Goal: Information Seeking & Learning: Find specific fact

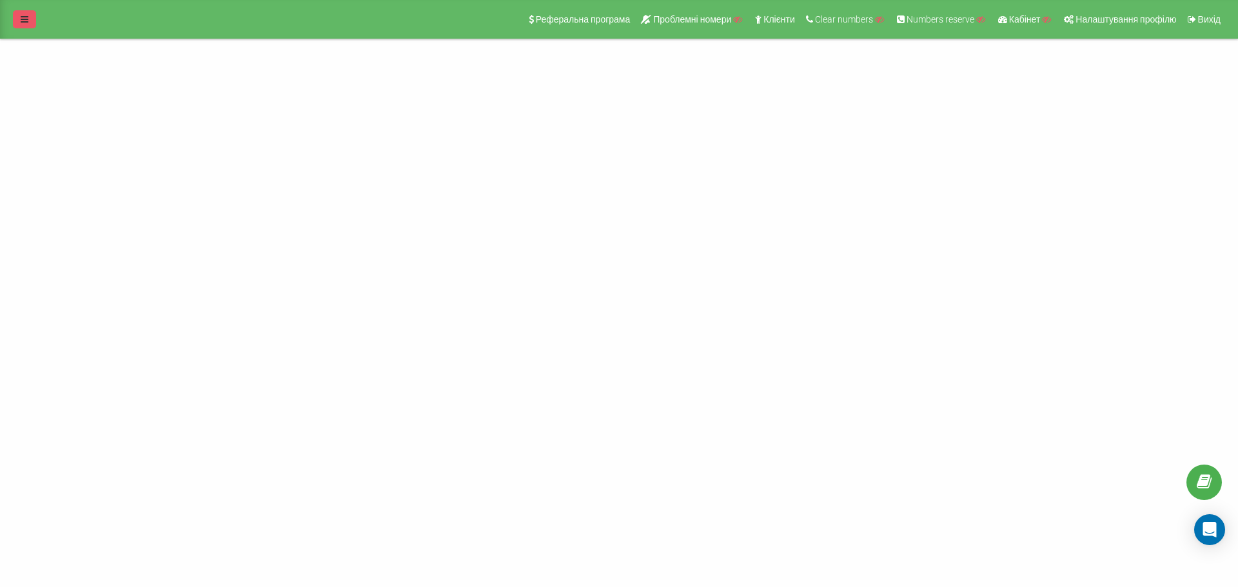
click at [30, 19] on link at bounding box center [24, 19] width 23 height 18
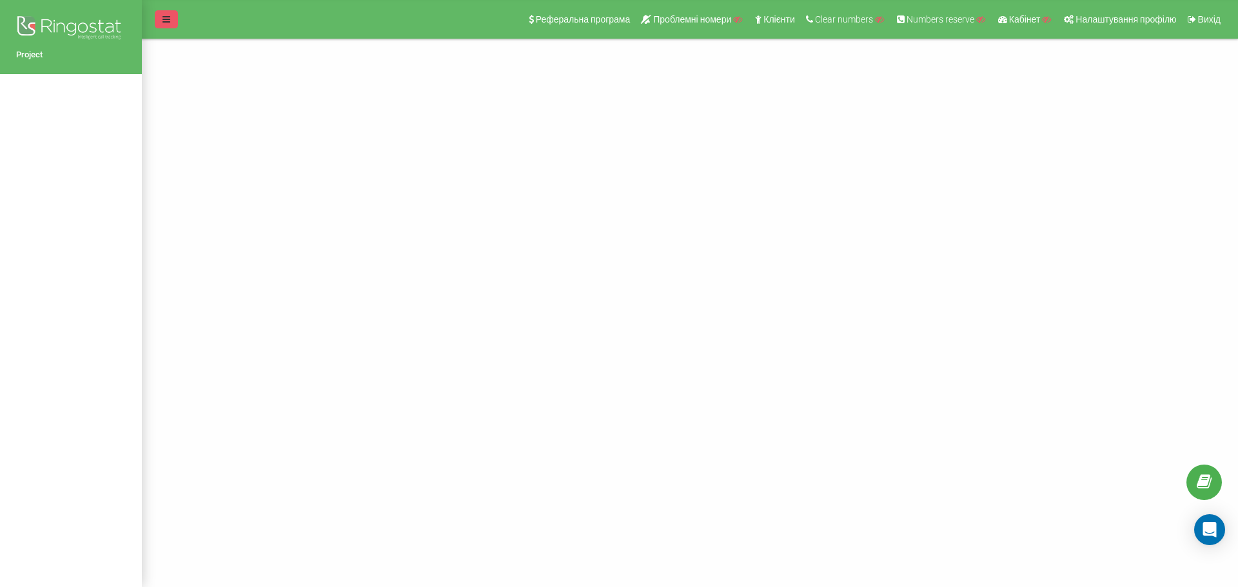
click at [156, 17] on link at bounding box center [166, 19] width 23 height 18
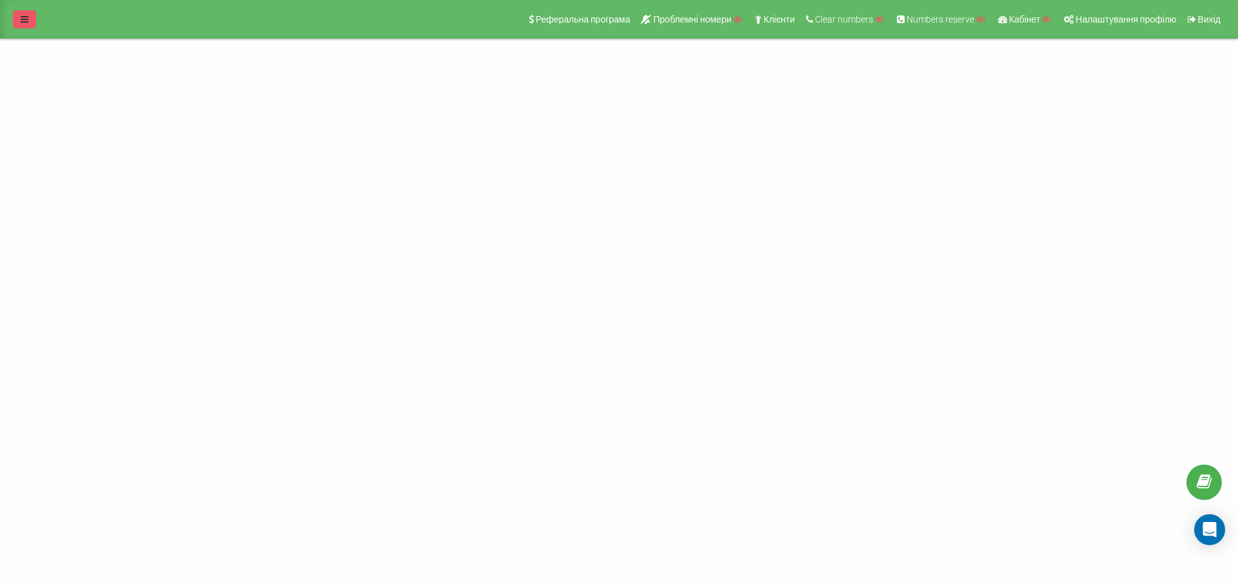
click at [34, 25] on link at bounding box center [24, 19] width 23 height 18
click at [1096, 18] on span "Налаштування профілю" at bounding box center [1125, 19] width 101 height 10
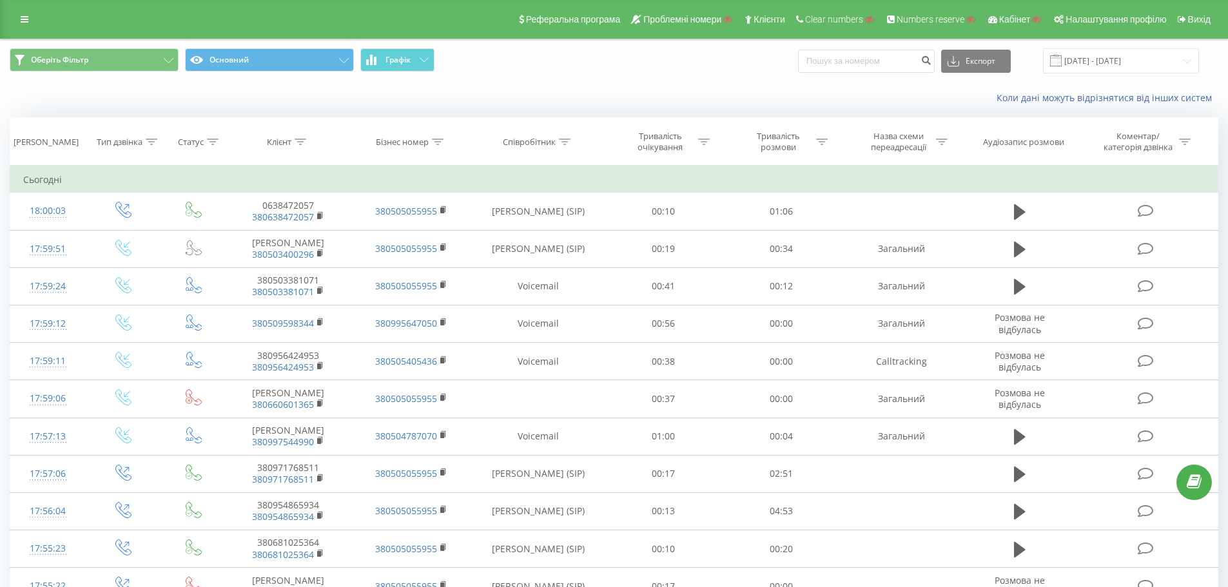
click at [567, 144] on icon at bounding box center [565, 142] width 12 height 6
click at [549, 226] on input "text" at bounding box center [538, 234] width 113 height 23
type input "c"
type input "сухович"
click at [573, 261] on span "OK" at bounding box center [566, 260] width 36 height 20
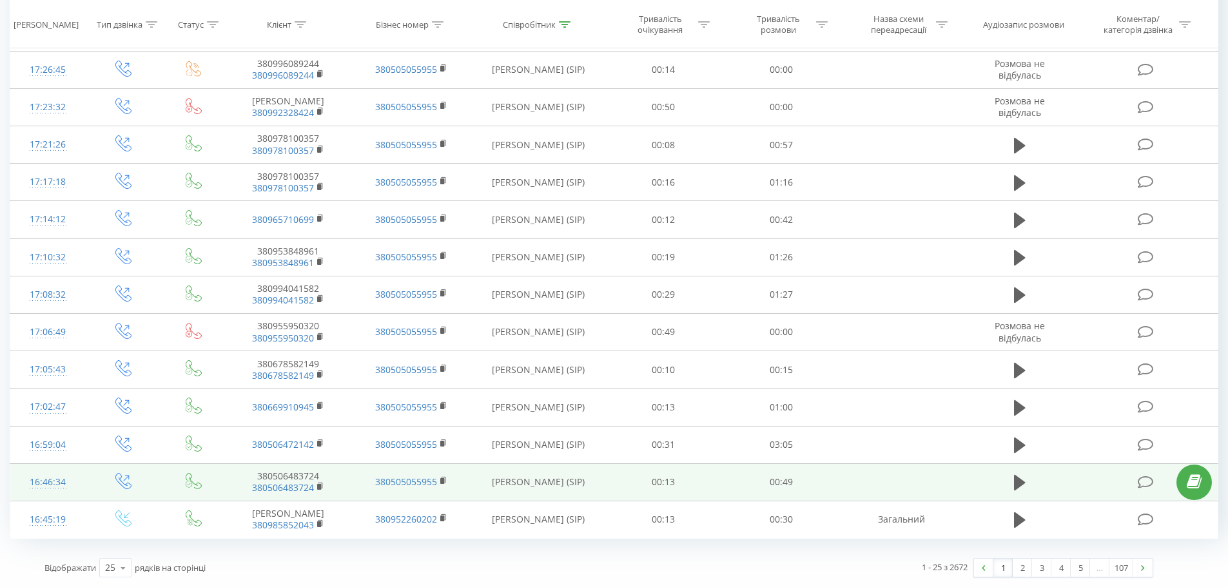
drag, startPoint x: 632, startPoint y: 424, endPoint x: 738, endPoint y: 467, distance: 115.1
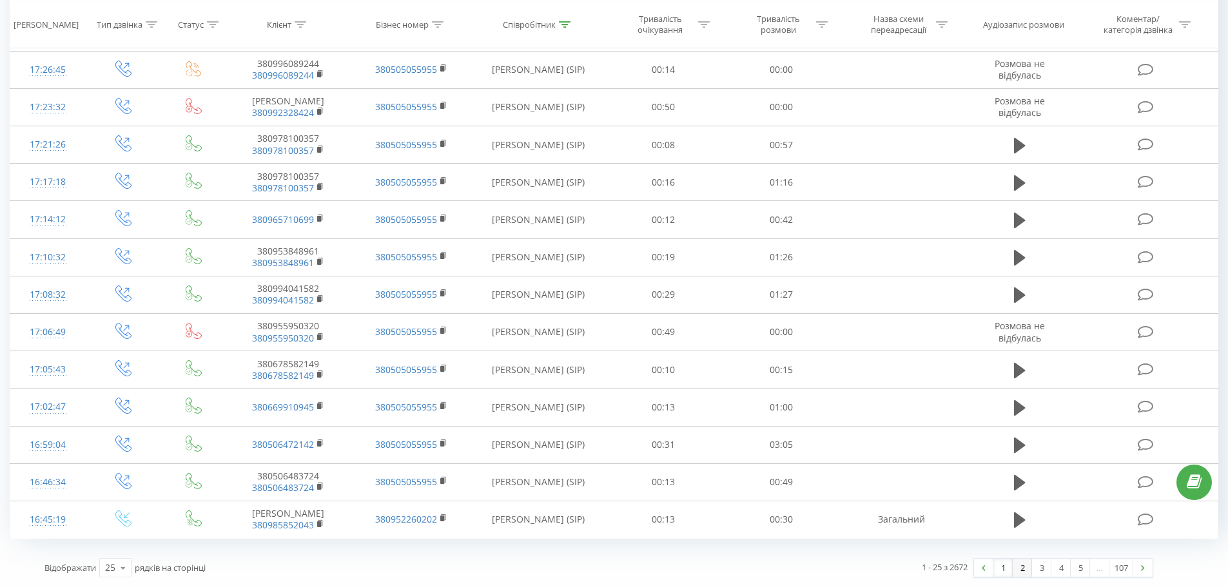
click at [1023, 568] on link "2" at bounding box center [1022, 568] width 19 height 18
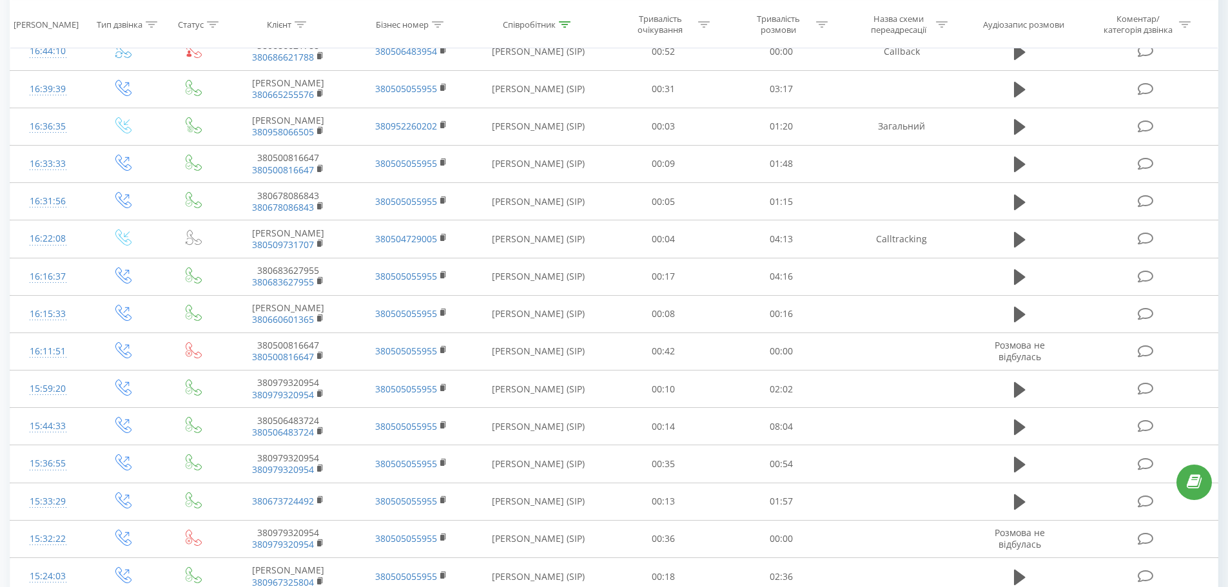
scroll to position [592, 0]
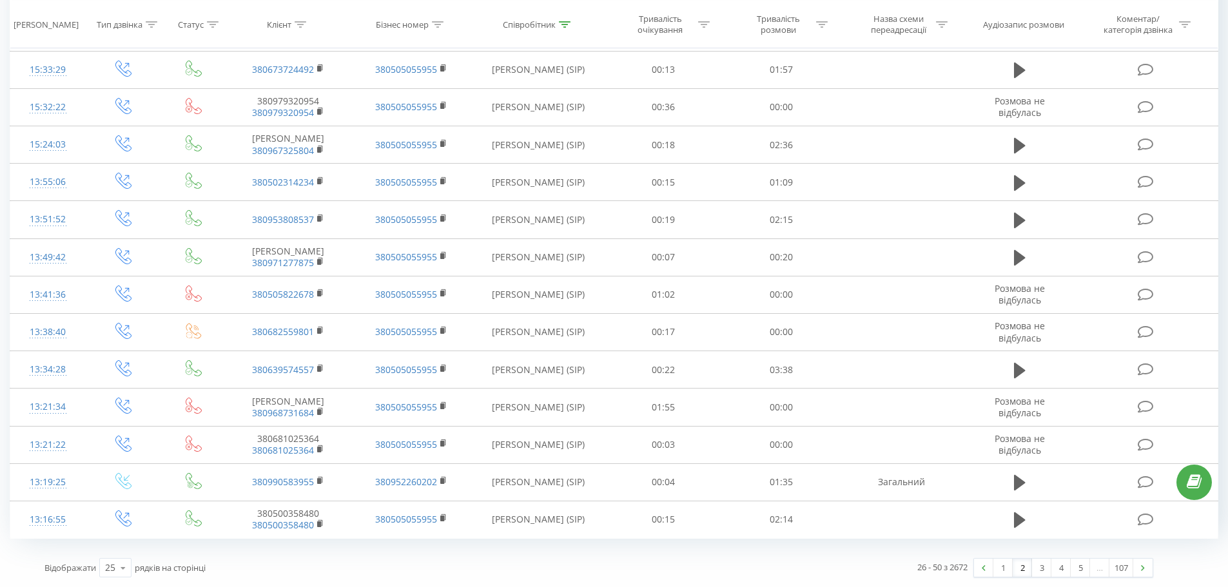
drag, startPoint x: 702, startPoint y: 242, endPoint x: 865, endPoint y: 611, distance: 402.4
click at [1039, 573] on link "3" at bounding box center [1041, 568] width 19 height 18
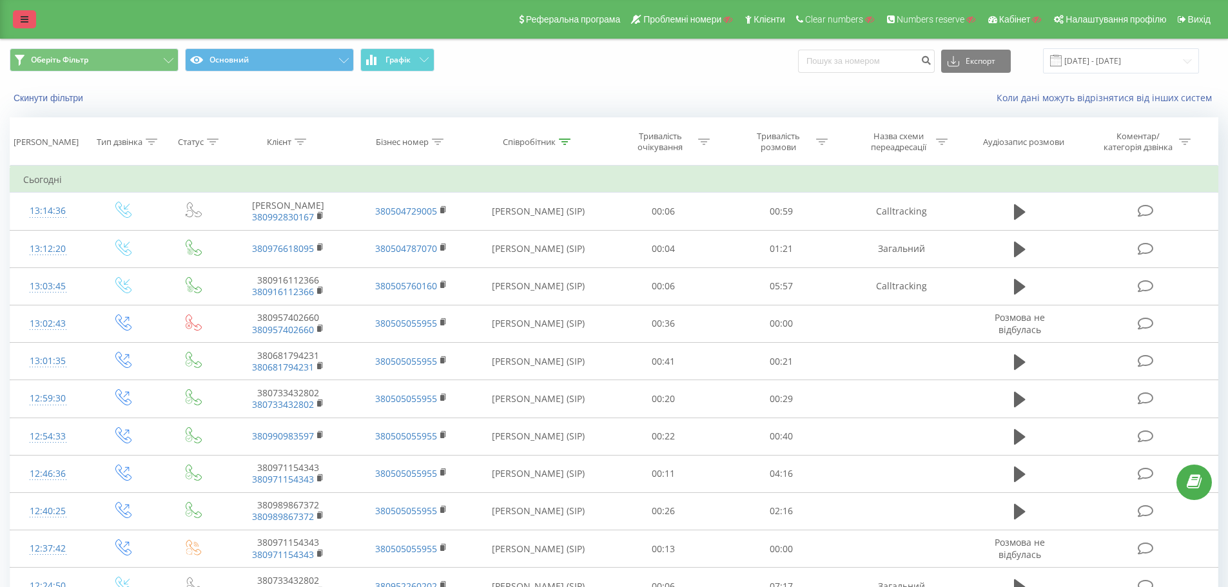
click at [17, 17] on link at bounding box center [24, 19] width 23 height 18
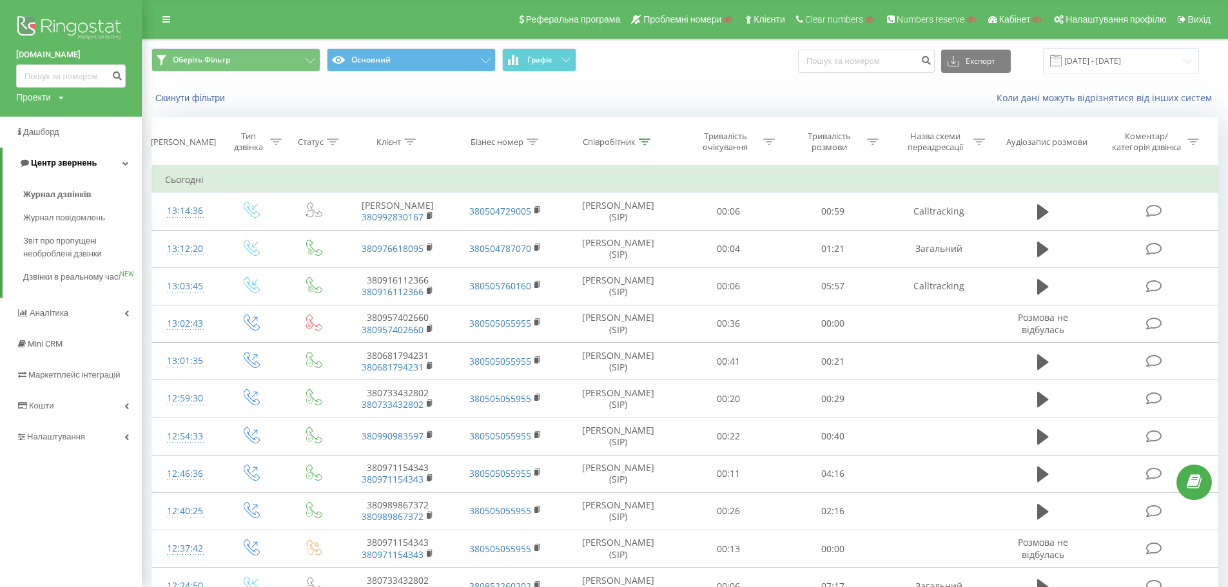
click at [48, 163] on span "Центр звернень" at bounding box center [64, 163] width 66 height 10
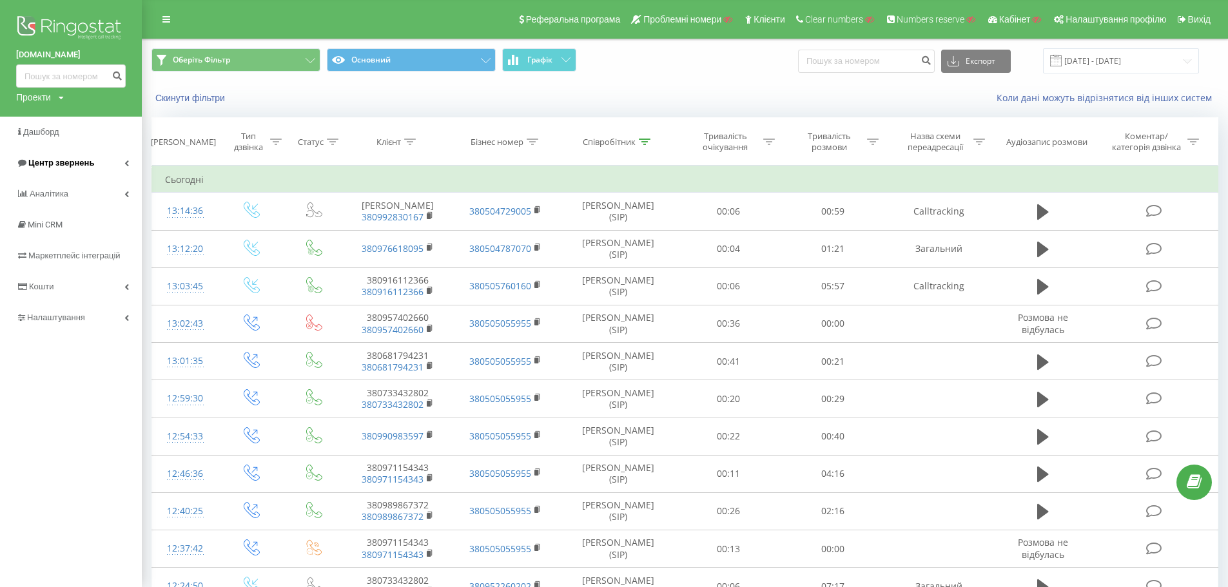
click at [62, 163] on span "Центр звернень" at bounding box center [61, 163] width 66 height 10
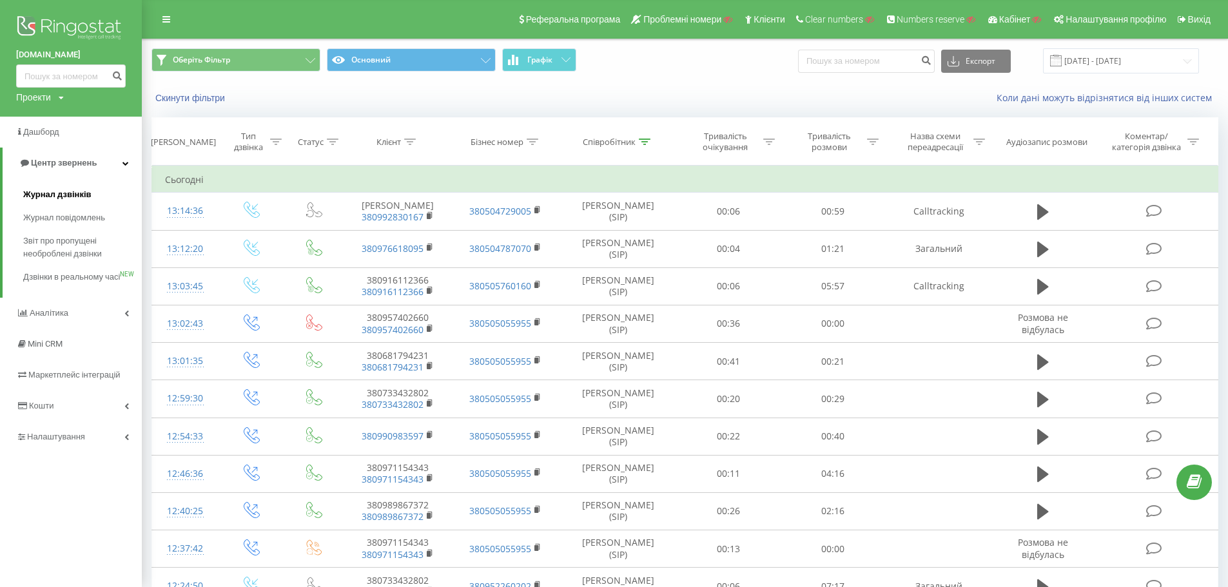
click at [65, 197] on span "Журнал дзвінків" at bounding box center [57, 194] width 68 height 13
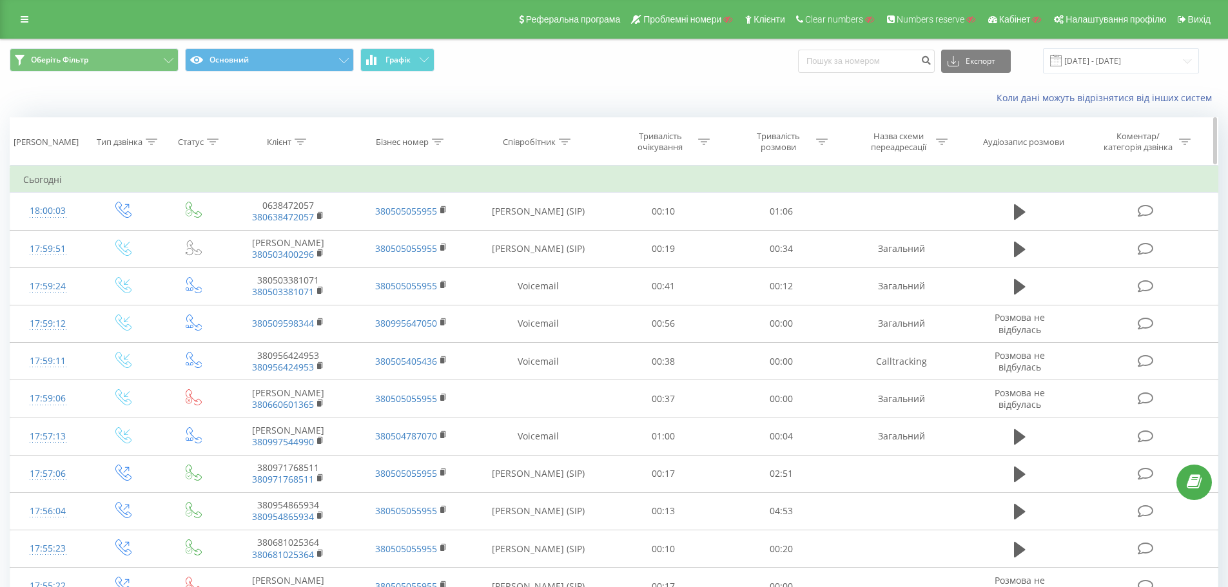
click at [568, 141] on icon at bounding box center [565, 142] width 12 height 6
click at [540, 236] on input "text" at bounding box center [538, 234] width 113 height 23
type input "сухович"
click at [574, 261] on span "OK" at bounding box center [566, 260] width 36 height 20
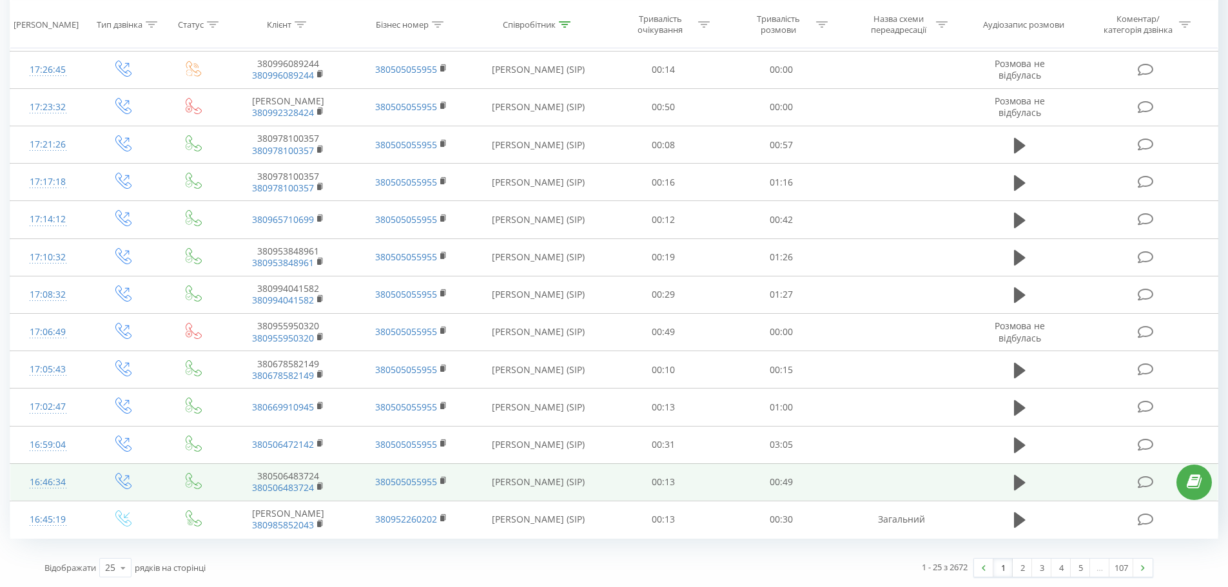
drag, startPoint x: 682, startPoint y: 245, endPoint x: 791, endPoint y: 487, distance: 265.2
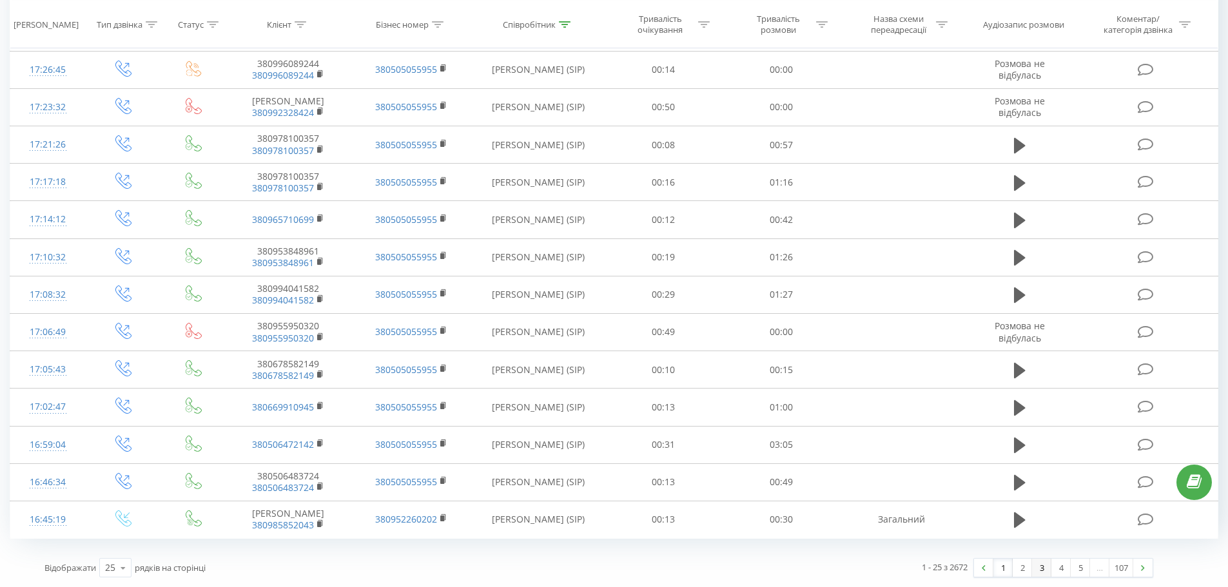
click at [1033, 567] on link "3" at bounding box center [1041, 568] width 19 height 18
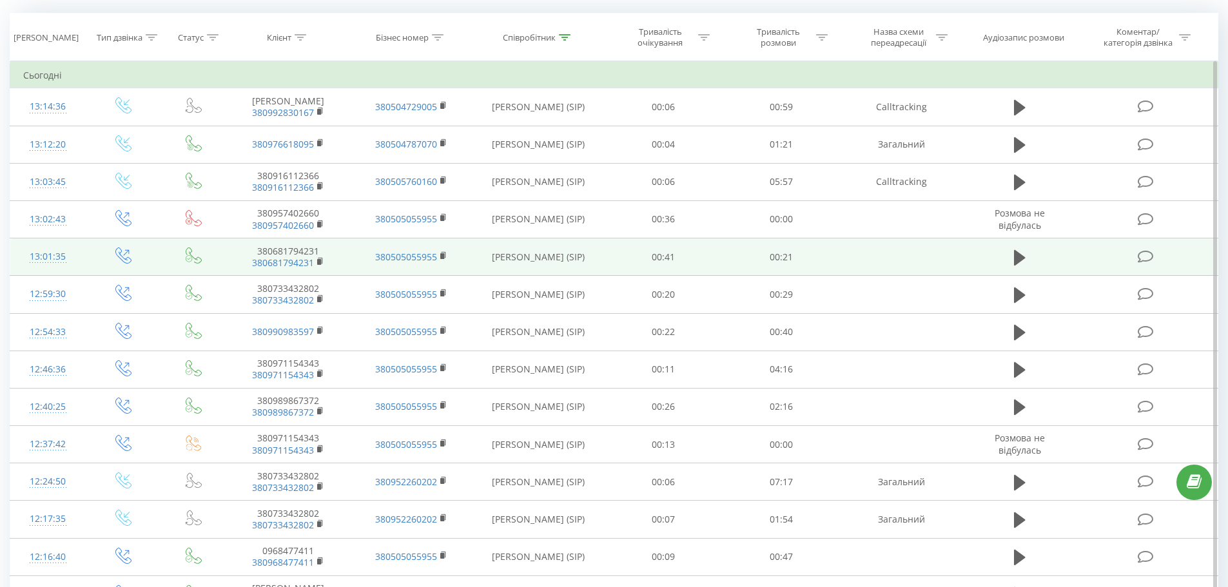
scroll to position [226, 0]
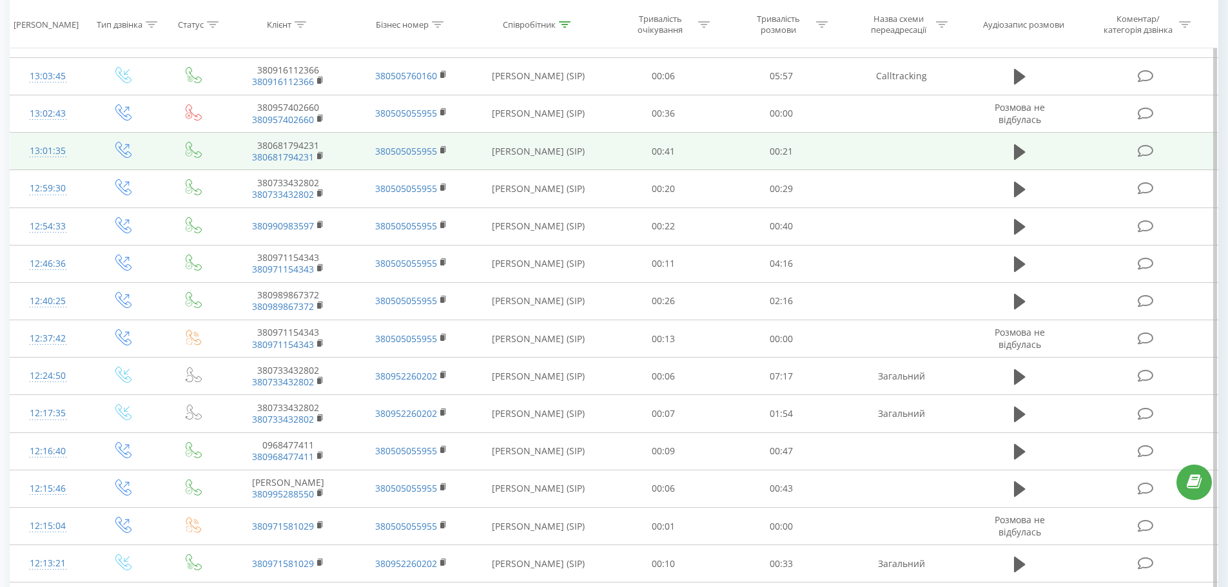
drag, startPoint x: 696, startPoint y: 213, endPoint x: 726, endPoint y: 153, distance: 67.5
